Goal: Find specific page/section: Find specific page/section

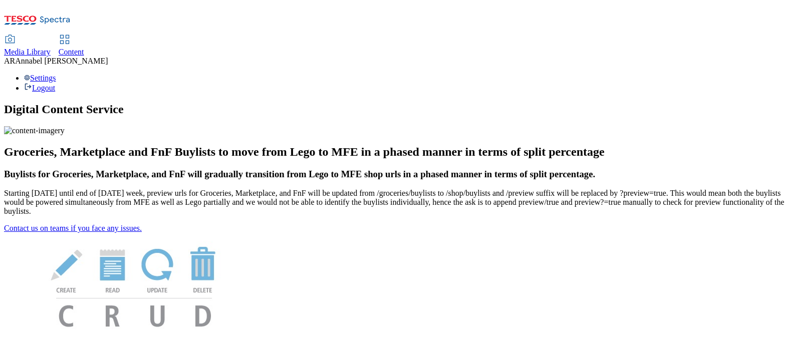
click at [84, 48] on div "Content" at bounding box center [72, 52] width 26 height 9
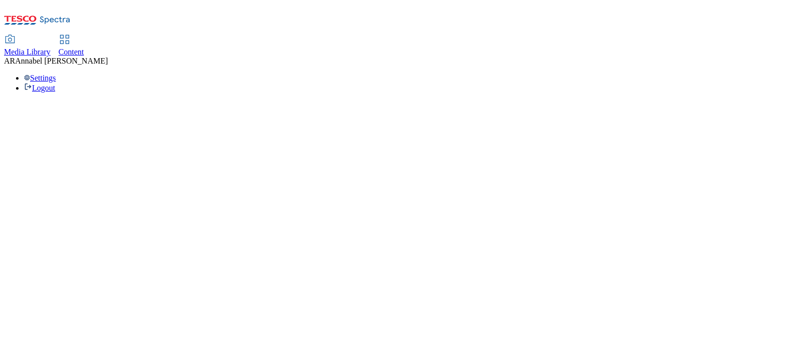
select select "ghs-uk"
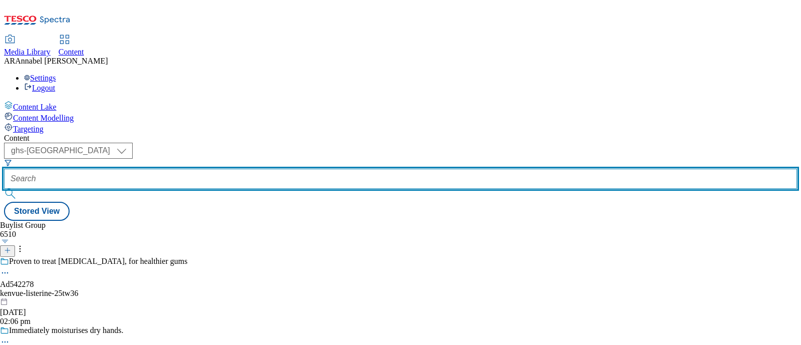
click at [239, 169] on input "text" at bounding box center [400, 179] width 793 height 20
paste input "ul-magnum-25tw33"
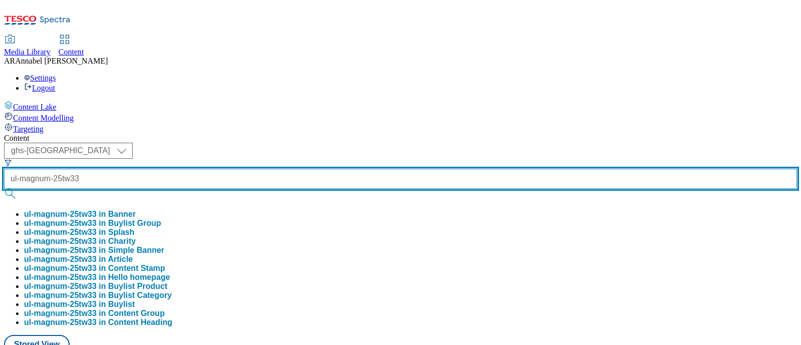
type input "ul-magnum-25tw33"
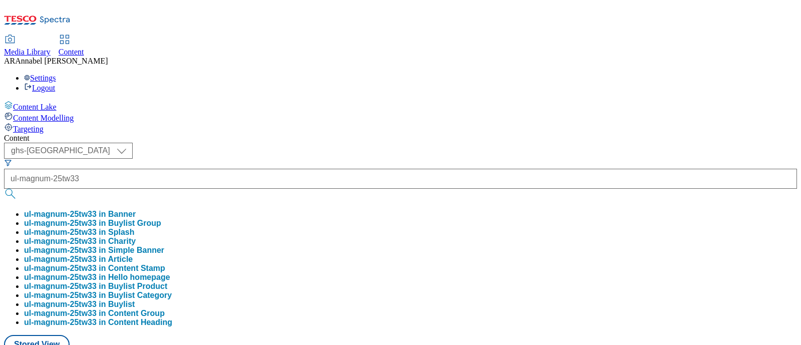
click at [161, 219] on button "ul-magnum-25tw33 in Buylist Group" at bounding box center [92, 223] width 137 height 9
